Goal: Navigation & Orientation: Find specific page/section

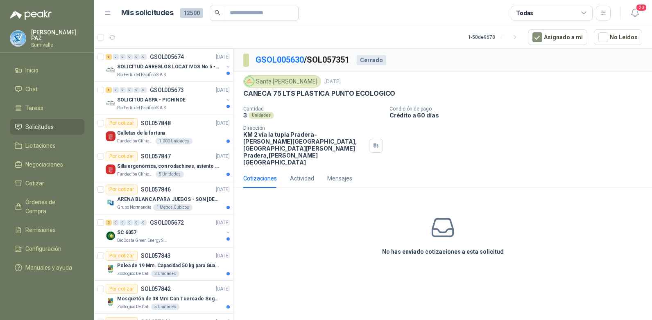
click at [50, 125] on span "Solicitudes" at bounding box center [39, 127] width 28 height 9
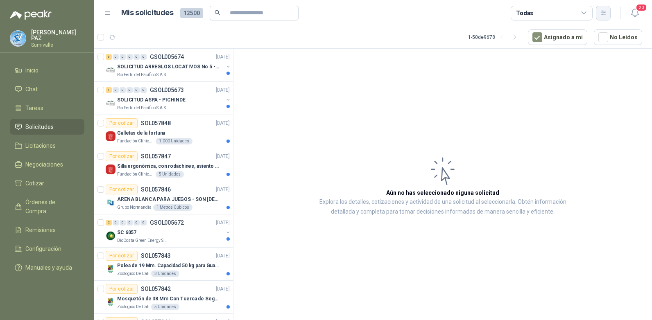
click at [601, 10] on icon "button" at bounding box center [603, 12] width 7 height 7
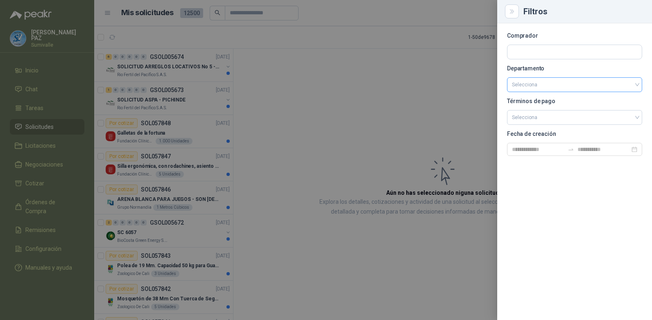
click at [559, 84] on input "search" at bounding box center [574, 85] width 125 height 14
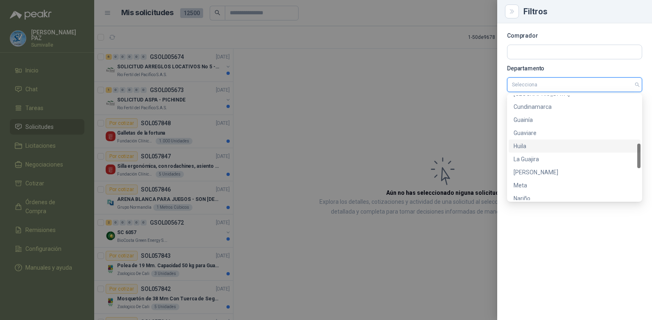
scroll to position [341, 0]
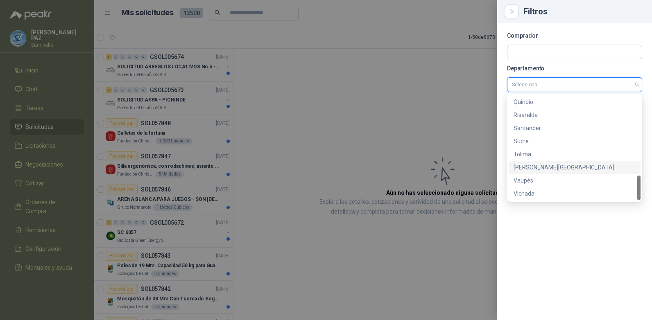
click at [543, 169] on div "[PERSON_NAME][GEOGRAPHIC_DATA]" at bounding box center [575, 167] width 122 height 9
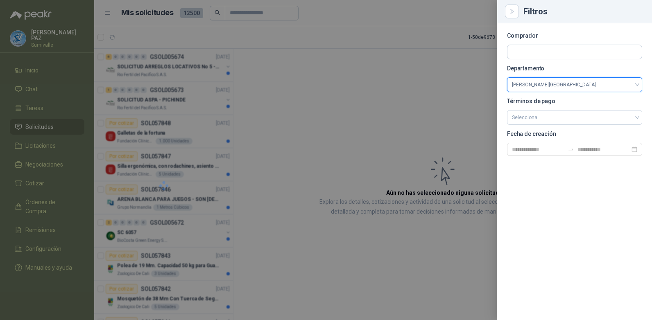
click at [414, 70] on div at bounding box center [326, 160] width 652 height 320
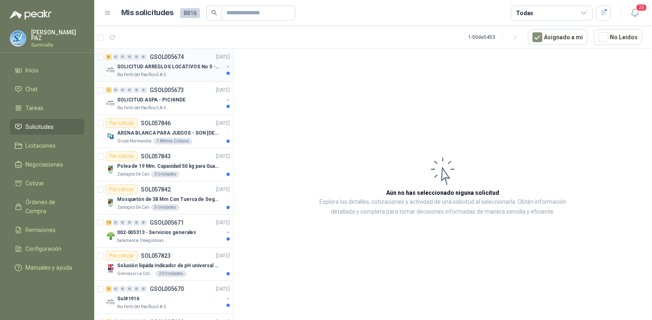
click at [166, 71] on div "SOLICITUD ARREGLOS LOCATIVOS No 5 - PICHINDE" at bounding box center [170, 67] width 106 height 10
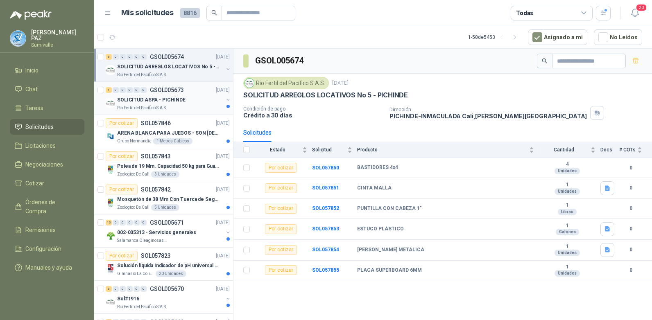
click at [159, 98] on p "SOLICITUD ASPA - PICHINDE" at bounding box center [151, 100] width 68 height 8
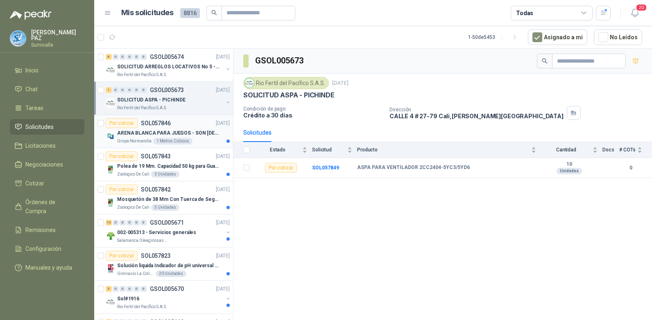
click at [168, 128] on div "ARENA BLANCA PARA JUEGOS - SON [DEMOGRAPHIC_DATA].31 METROS CUBICOS" at bounding box center [173, 133] width 113 height 10
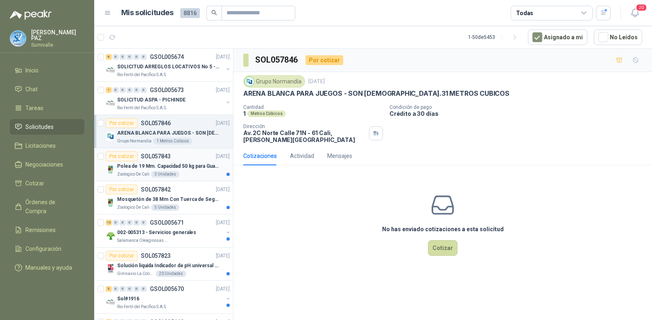
click at [184, 166] on p "Polea de 19 Mm. Capacidad 50 kg para Guaya. Cable O [GEOGRAPHIC_DATA]" at bounding box center [168, 167] width 102 height 8
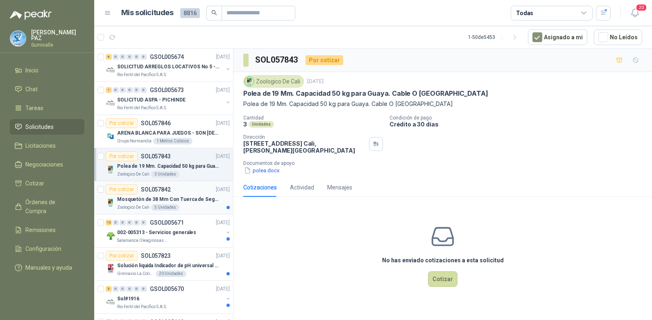
click at [183, 198] on p "Mosquetón de 38 Mm Con Tuerca de Seguridad. Carga 100 kg" at bounding box center [168, 200] width 102 height 8
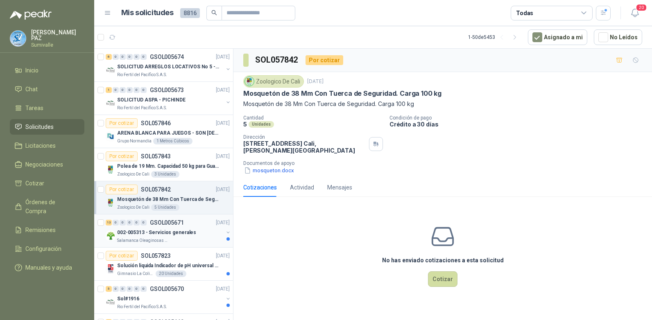
click at [181, 220] on p "GSOL005671" at bounding box center [167, 223] width 34 height 6
